Goal: Task Accomplishment & Management: Use online tool/utility

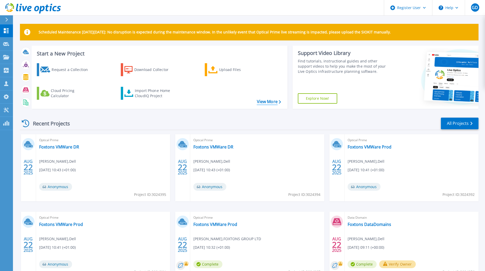
click at [263, 103] on link "View More" at bounding box center [269, 101] width 24 height 5
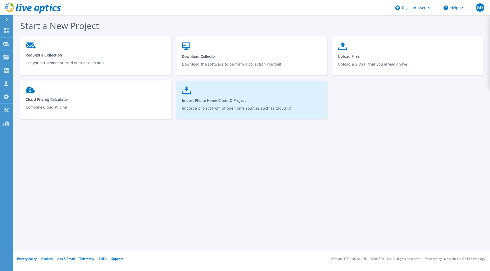
click at [227, 109] on p "Import a project from phone home sources such as Cloud IQ" at bounding box center [252, 112] width 140 height 12
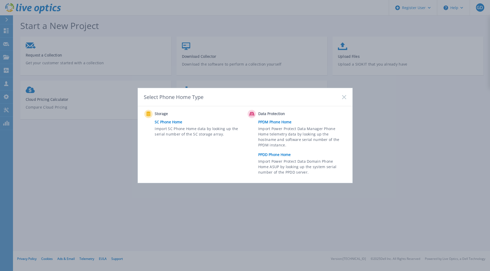
click at [280, 124] on link "PPDM Phone Home" at bounding box center [303, 122] width 90 height 8
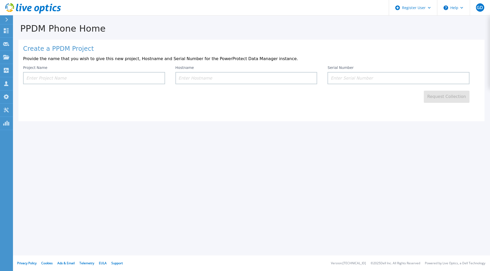
click at [338, 80] on input at bounding box center [398, 78] width 142 height 12
paste input "CKM01220905218"
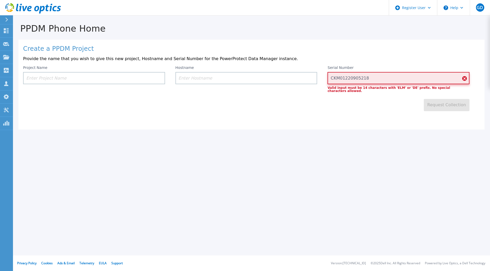
type input "CKM01220905218"
click at [127, 78] on input at bounding box center [94, 78] width 142 height 12
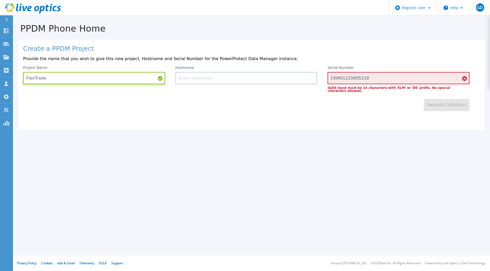
type input "FlexTrade"
click at [390, 77] on input "CKM01220905218" at bounding box center [398, 78] width 142 height 12
click at [8, 30] on icon at bounding box center [6, 30] width 6 height 5
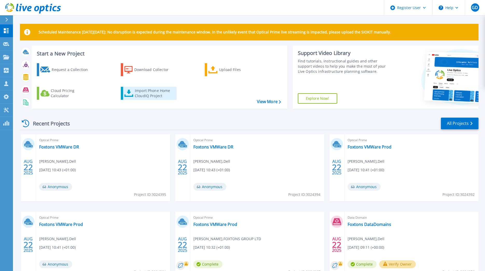
click at [148, 93] on div "Import Phone Home CloudIQ Project" at bounding box center [155, 93] width 40 height 10
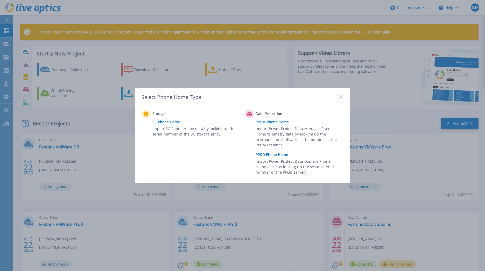
click at [275, 156] on link "PPDD Phone Home" at bounding box center [301, 155] width 90 height 8
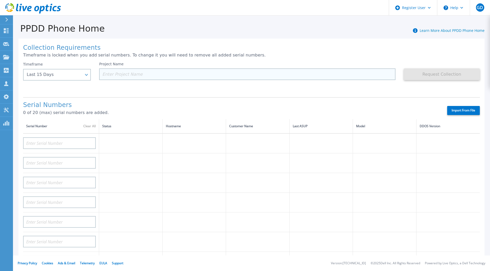
click at [210, 72] on input at bounding box center [247, 74] width 296 height 12
paste input "CKM01220905218"
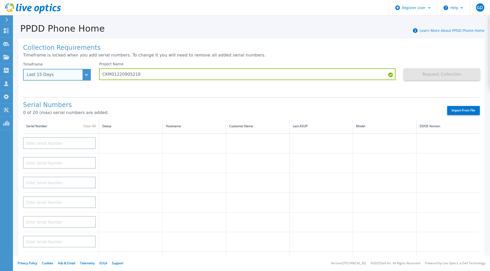
click at [59, 73] on div "Last 15 Days" at bounding box center [54, 74] width 55 height 5
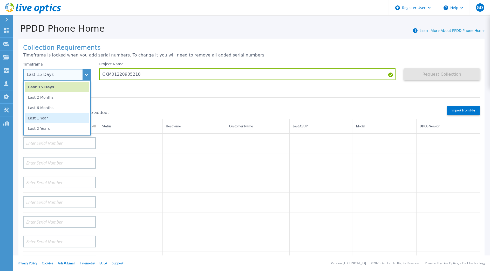
click at [64, 118] on li "Last 1 Year" at bounding box center [57, 118] width 64 height 10
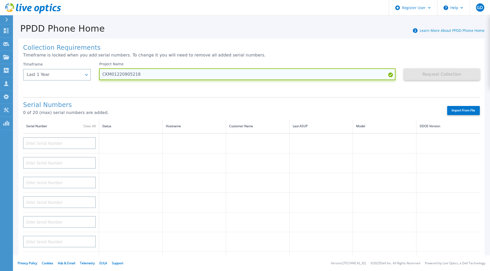
drag, startPoint x: 140, startPoint y: 73, endPoint x: 132, endPoint y: 73, distance: 7.5
click at [132, 73] on input "CKM01220905218" at bounding box center [247, 74] width 296 height 12
click at [123, 75] on input "CKM01822090521" at bounding box center [247, 74] width 296 height 12
type input "CKM01220905218"
click at [145, 75] on input "CKM01220905218" at bounding box center [247, 74] width 296 height 12
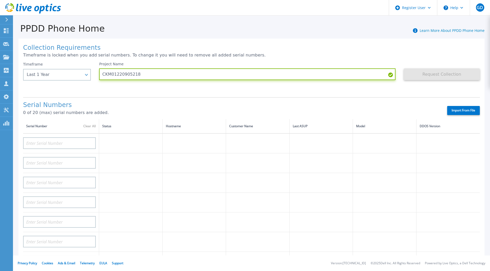
drag, startPoint x: 146, startPoint y: 74, endPoint x: 96, endPoint y: 76, distance: 49.5
click at [96, 76] on div "Timeframe Last 1 Year Last 15 Days Last 2 Months Last 6 Months Last 1 Year Last…" at bounding box center [251, 77] width 456 height 31
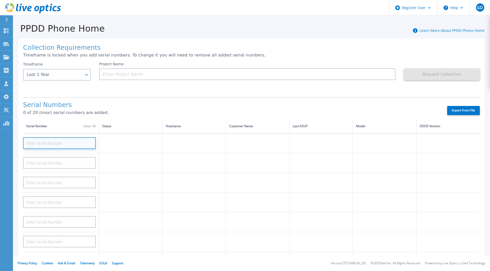
click at [69, 144] on input at bounding box center [59, 143] width 73 height 12
paste input "CKM01220905218"
type input "CKM01220905218"
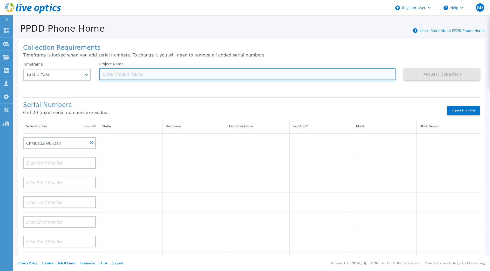
click at [124, 75] on input at bounding box center [247, 74] width 296 height 12
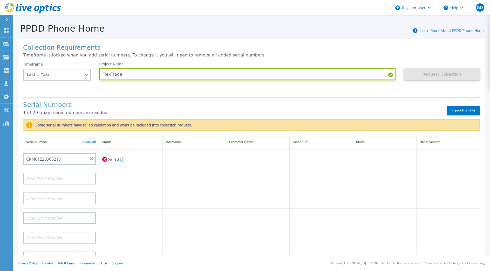
type input "FlexTrade"
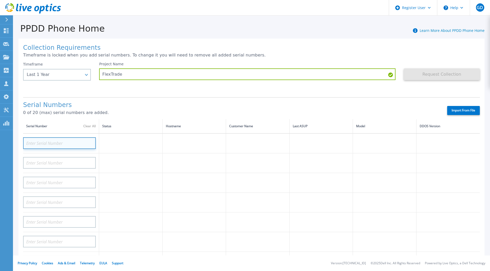
click at [69, 144] on input at bounding box center [59, 143] width 73 height 12
paste input "CKM01220905218"
type input "CKM01220905218"
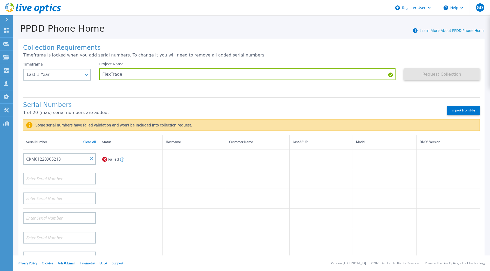
click at [127, 157] on div "Failed The serial number may be incorrect or has no phone home data for the req…" at bounding box center [130, 160] width 57 height 10
